Goal: Information Seeking & Learning: Understand process/instructions

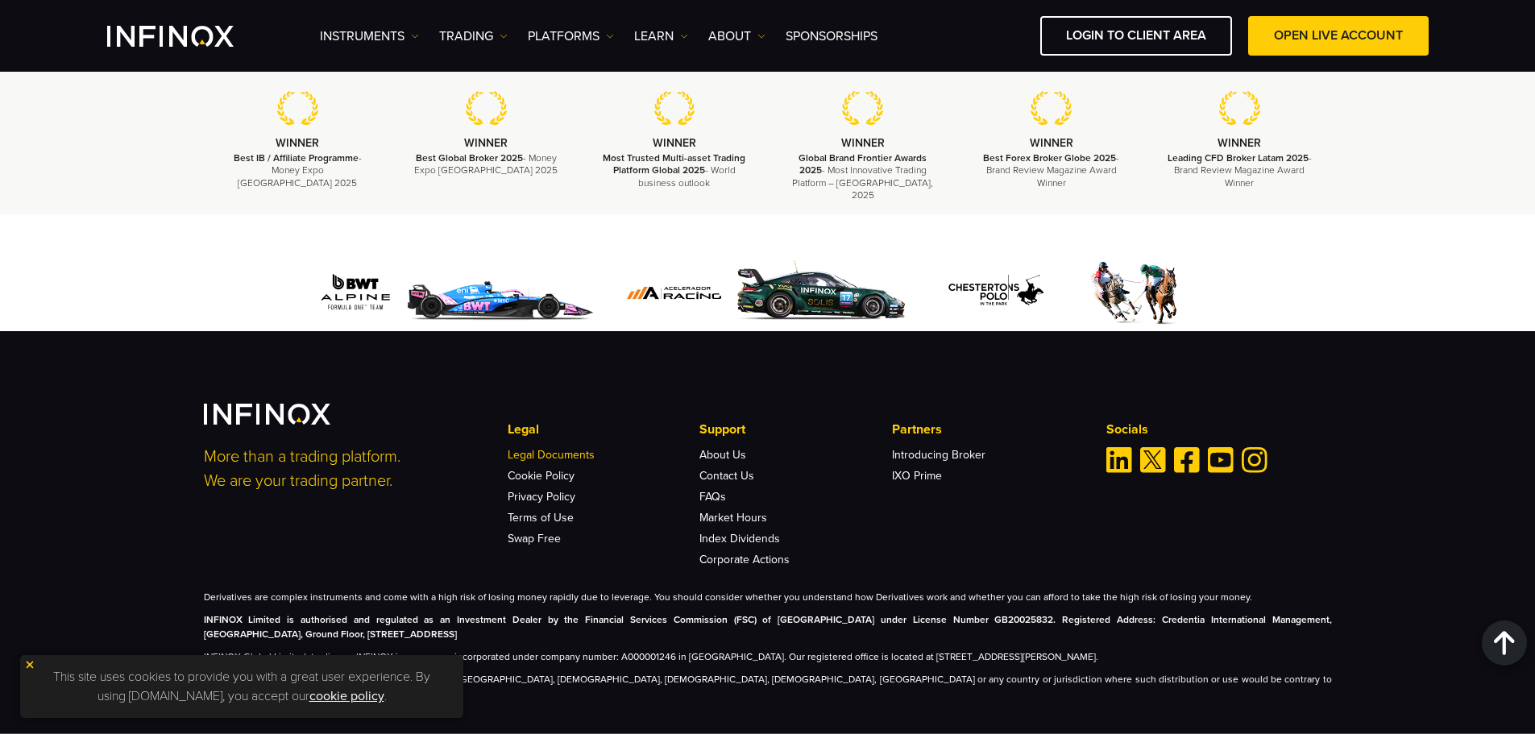
click at [568, 448] on link "Legal Documents" at bounding box center [551, 455] width 87 height 14
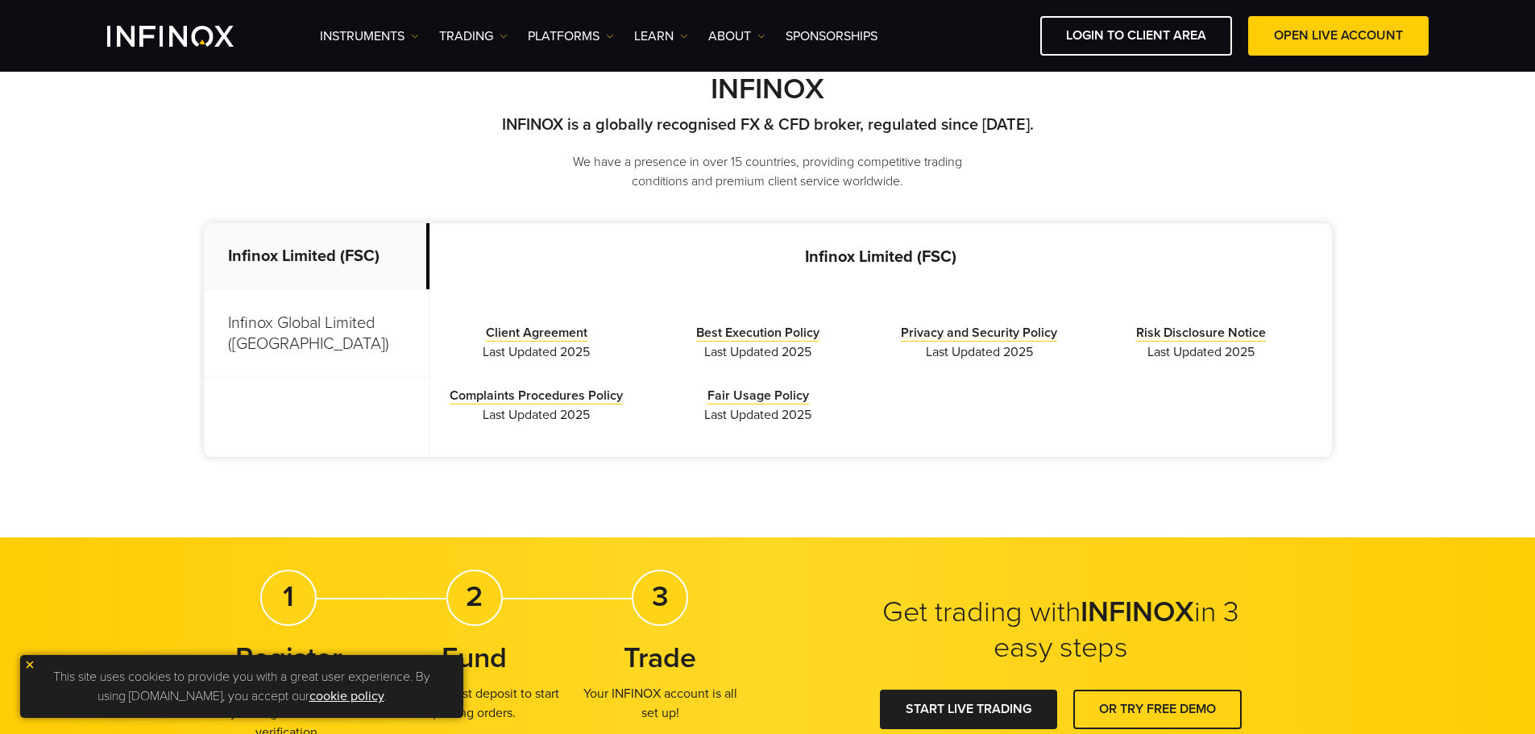
drag, startPoint x: 0, startPoint y: 0, endPoint x: 281, endPoint y: 338, distance: 440.1
click at [281, 338] on p "Infinox Global Limited (Anguilla)" at bounding box center [317, 334] width 226 height 88
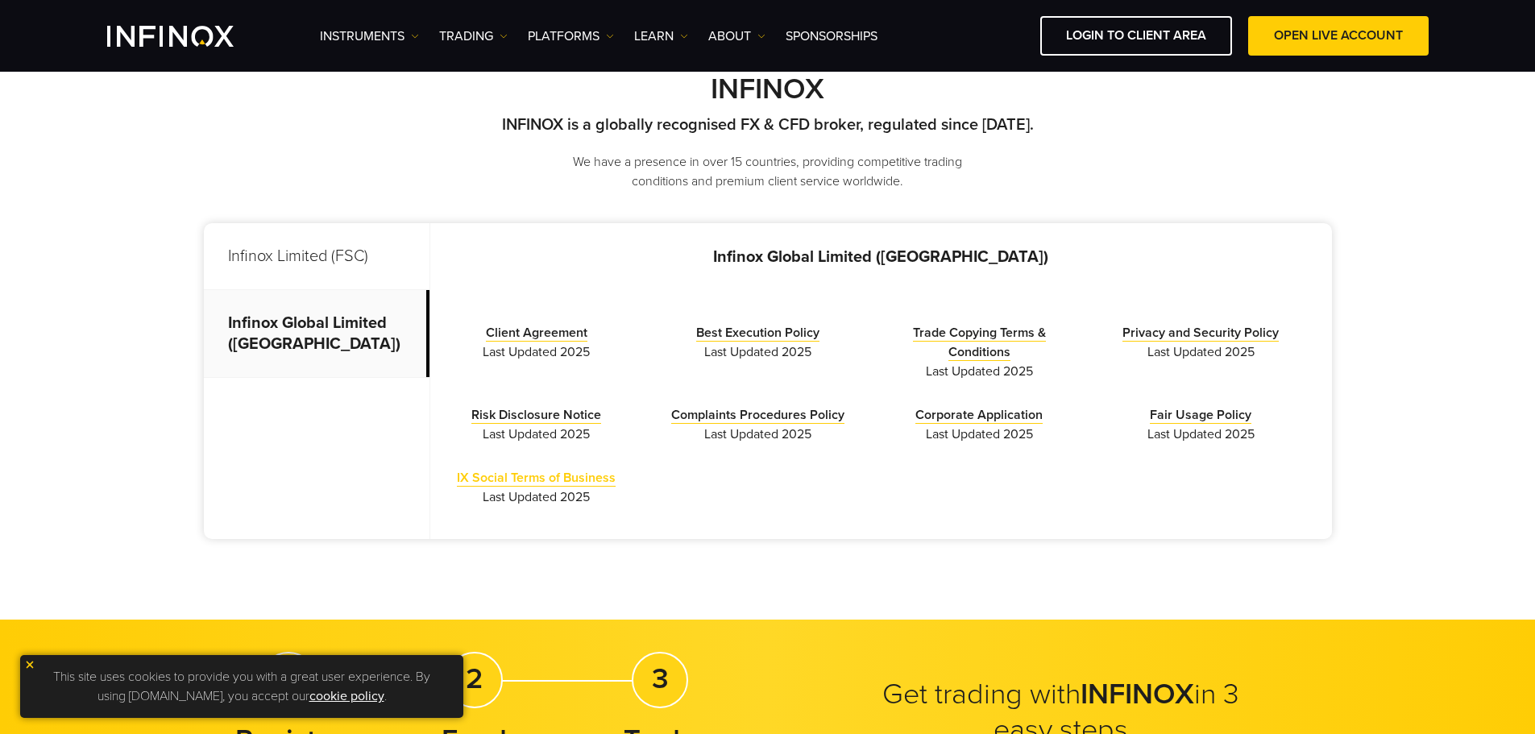
click at [535, 475] on link "IX Social Terms of Business" at bounding box center [536, 478] width 159 height 17
click at [723, 538] on ul "Client Agreement Last Updated 2025 Best Execution Policy Last Updated 2025" at bounding box center [881, 415] width 902 height 248
click at [27, 661] on img at bounding box center [29, 664] width 11 height 11
